Goal: Go to known website: Access a specific website the user already knows

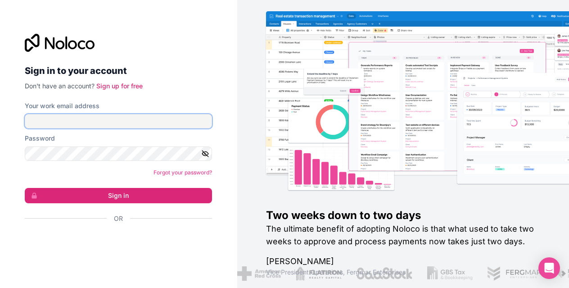
type input "hello@okiefoodtrucks.com"
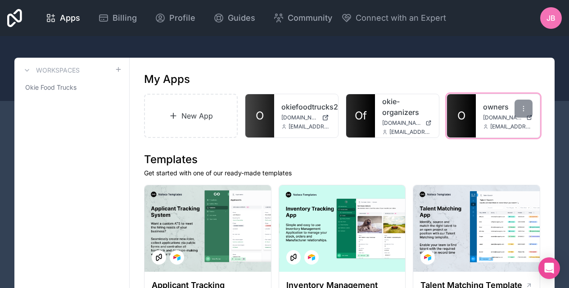
click at [476, 104] on div "owners owners.okiefoodtrucks.com hello@okiefoodtrucks.com" at bounding box center [508, 115] width 64 height 43
click at [464, 104] on link "O" at bounding box center [461, 115] width 29 height 43
